Goal: Information Seeking & Learning: Learn about a topic

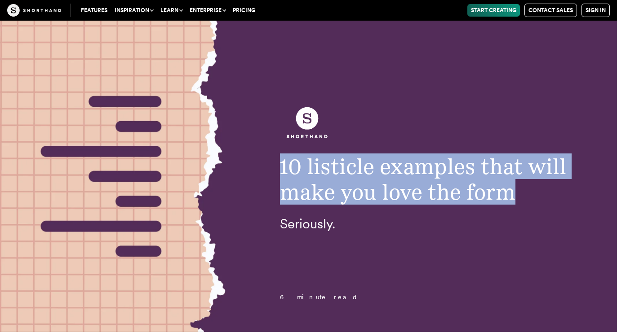
drag, startPoint x: 279, startPoint y: 167, endPoint x: 551, endPoint y: 205, distance: 274.7
click at [551, 205] on div "10 listicle examples that will make you love the form Seriously." at bounding box center [424, 166] width 325 height 130
copy span "10 listicle examples that will make you love the form"
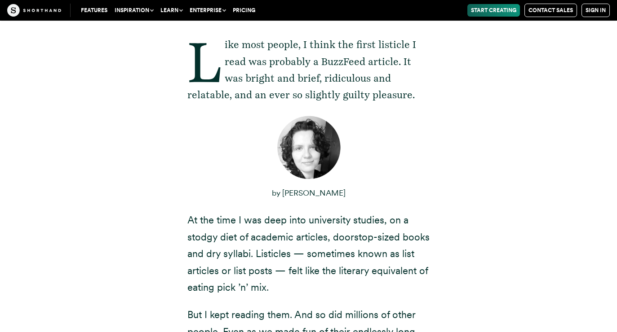
click at [389, 128] on figure "by [PERSON_NAME] by [PERSON_NAME]" at bounding box center [308, 158] width 242 height 87
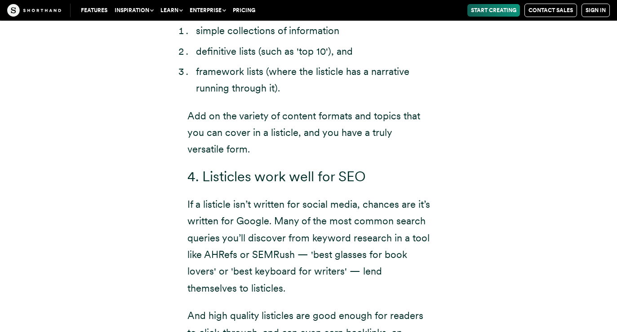
scroll to position [2370, 0]
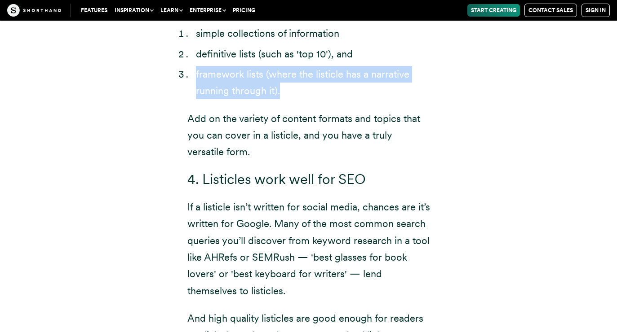
drag, startPoint x: 195, startPoint y: 56, endPoint x: 281, endPoint y: 76, distance: 88.7
click at [281, 76] on li "framework lists (where the listicle has a narrative running through it)." at bounding box center [313, 83] width 234 height 34
copy li "framework lists (where the listicle has a narrative running through it)."
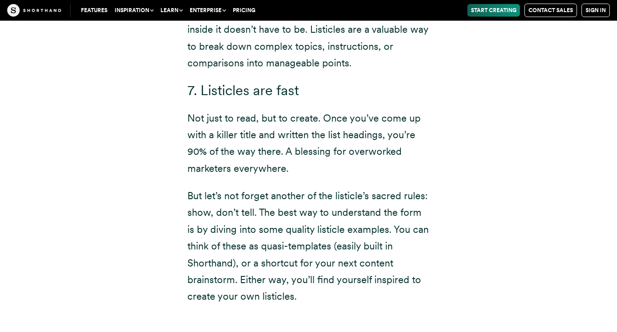
scroll to position [2922, 0]
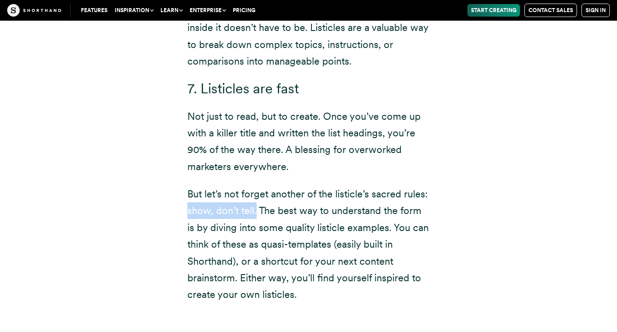
drag, startPoint x: 185, startPoint y: 196, endPoint x: 254, endPoint y: 203, distance: 68.6
copy p "show, don’t tell"
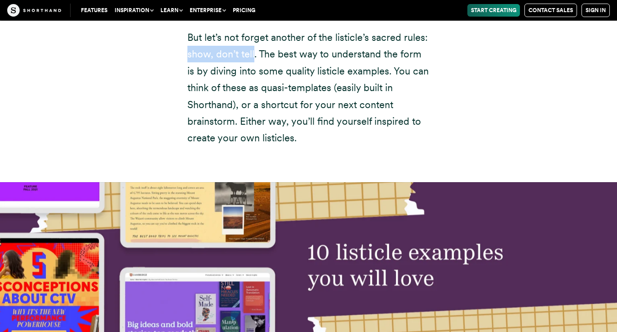
scroll to position [3067, 0]
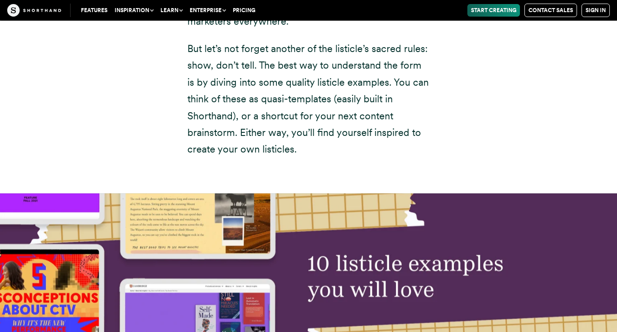
click at [368, 101] on p "But let’s not forget another of the listicle’s sacred rules: show, don’t tell. …" at bounding box center [308, 99] width 242 height 118
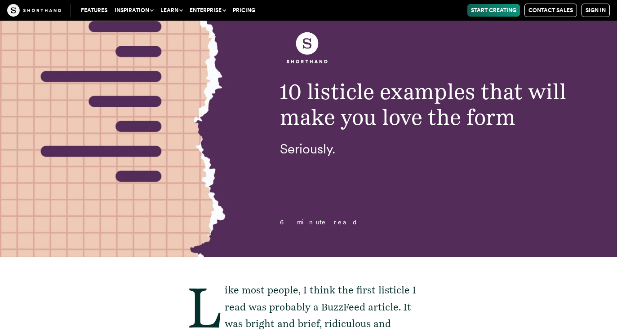
scroll to position [0, 0]
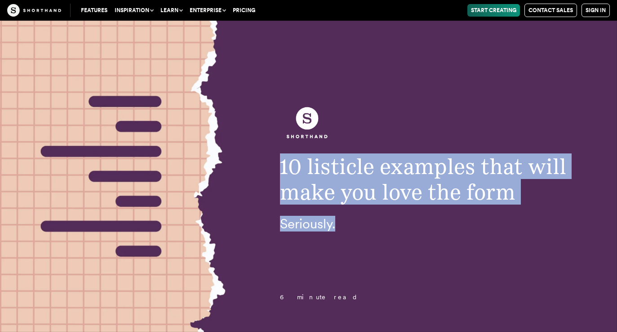
drag, startPoint x: 278, startPoint y: 170, endPoint x: 322, endPoint y: 246, distance: 88.3
click at [322, 246] on header "10 listicle examples that will make you love the form Seriously. 6 minute read" at bounding box center [308, 177] width 617 height 312
copy div "10 listicle examples that will make you love the form Seriously."
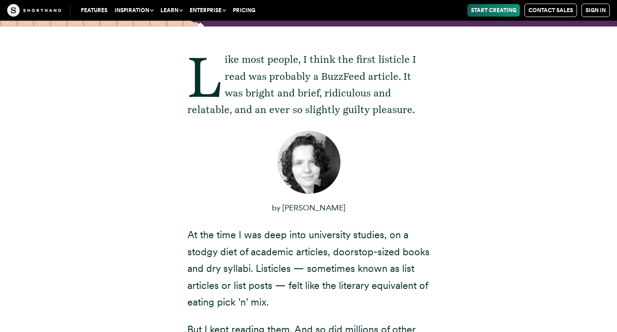
scroll to position [307, 0]
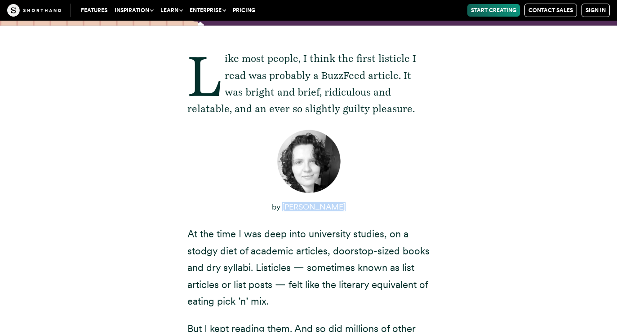
drag, startPoint x: 345, startPoint y: 207, endPoint x: 289, endPoint y: 205, distance: 56.2
click at [289, 205] on p "by [PERSON_NAME]" at bounding box center [308, 207] width 242 height 18
copy p "[PERSON_NAME]"
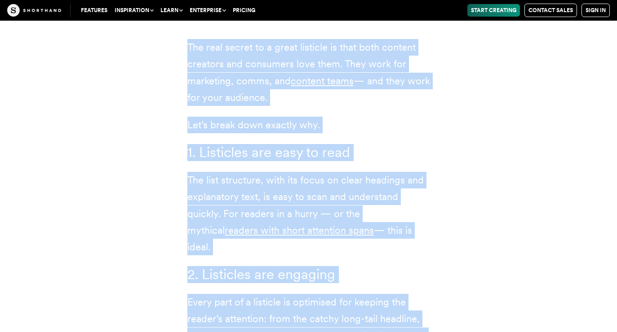
scroll to position [1870, 0]
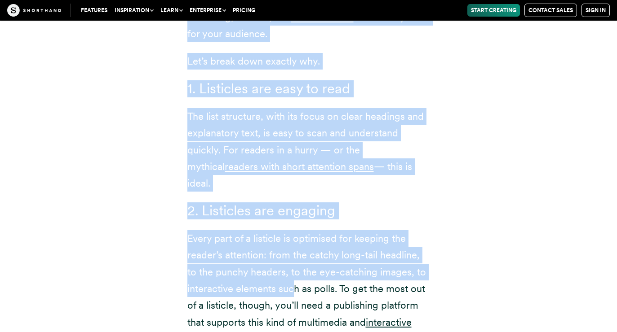
drag, startPoint x: 187, startPoint y: 63, endPoint x: 290, endPoint y: 277, distance: 236.6
copy article "Loremip do si ame, con Adipiscing el Seddoei tem incidid ut la etd magnaali en …"
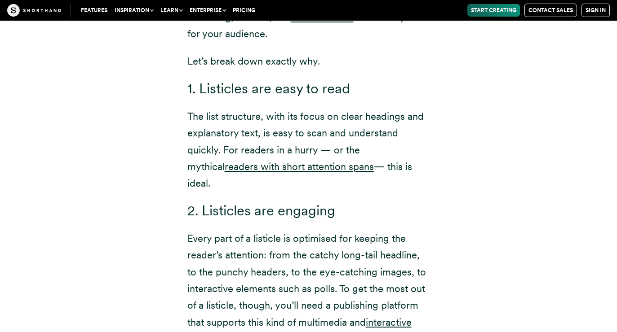
click at [423, 118] on p "The list structure, with its focus on clear headings and explanatory text, is e…" at bounding box center [308, 150] width 242 height 84
drag, startPoint x: 341, startPoint y: 241, endPoint x: 414, endPoint y: 240, distance: 73.2
click at [415, 240] on p "Every part of a listicle is optimised for keeping the reader’s attention: from …" at bounding box center [308, 289] width 242 height 118
copy p "ong-tail headline"
